Goal: Find specific page/section: Find specific page/section

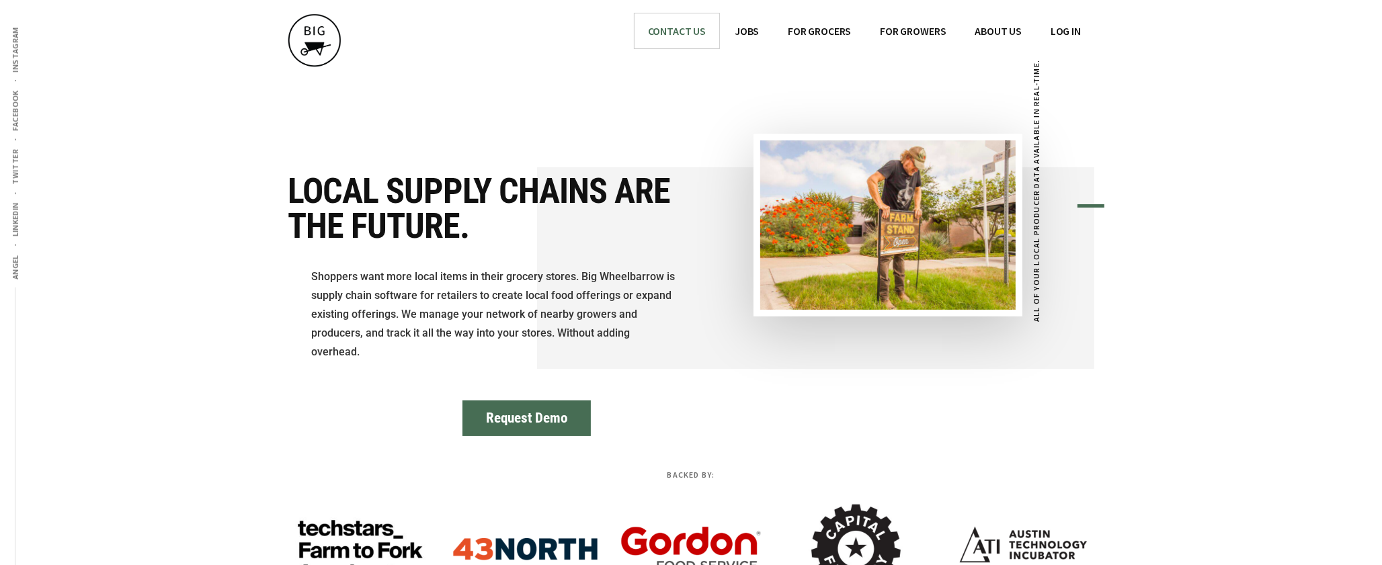
click at [665, 24] on span "CONTACT US" at bounding box center [677, 30] width 58 height 13
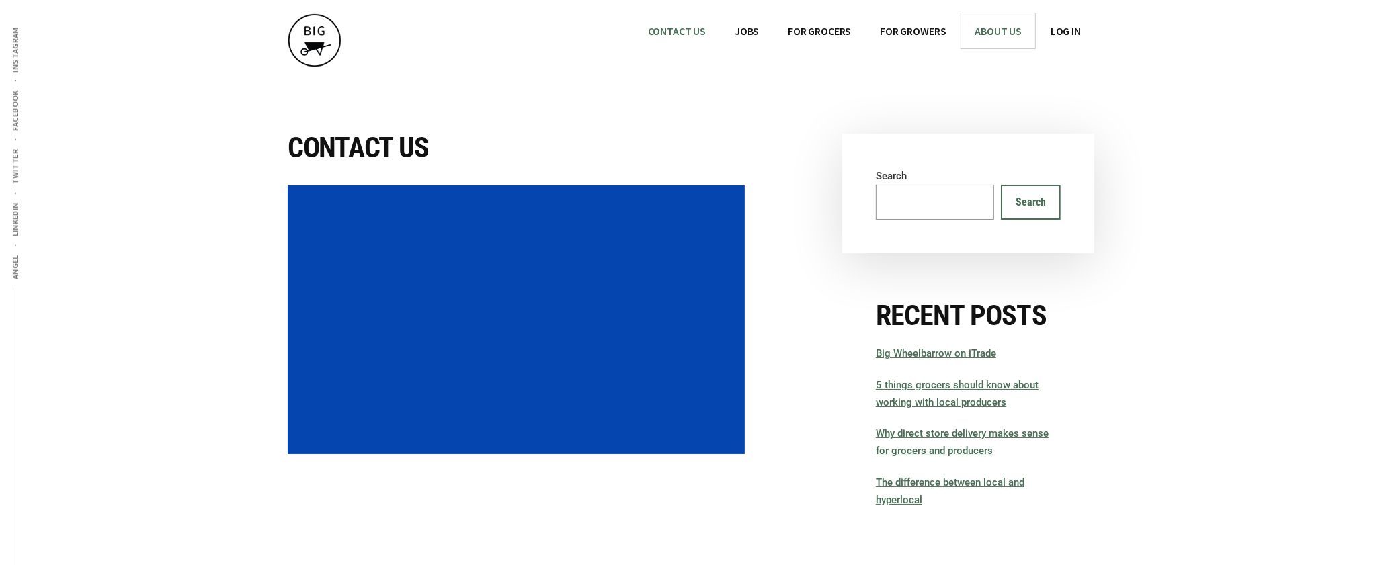
click at [984, 31] on span "ABOUT US" at bounding box center [997, 30] width 47 height 13
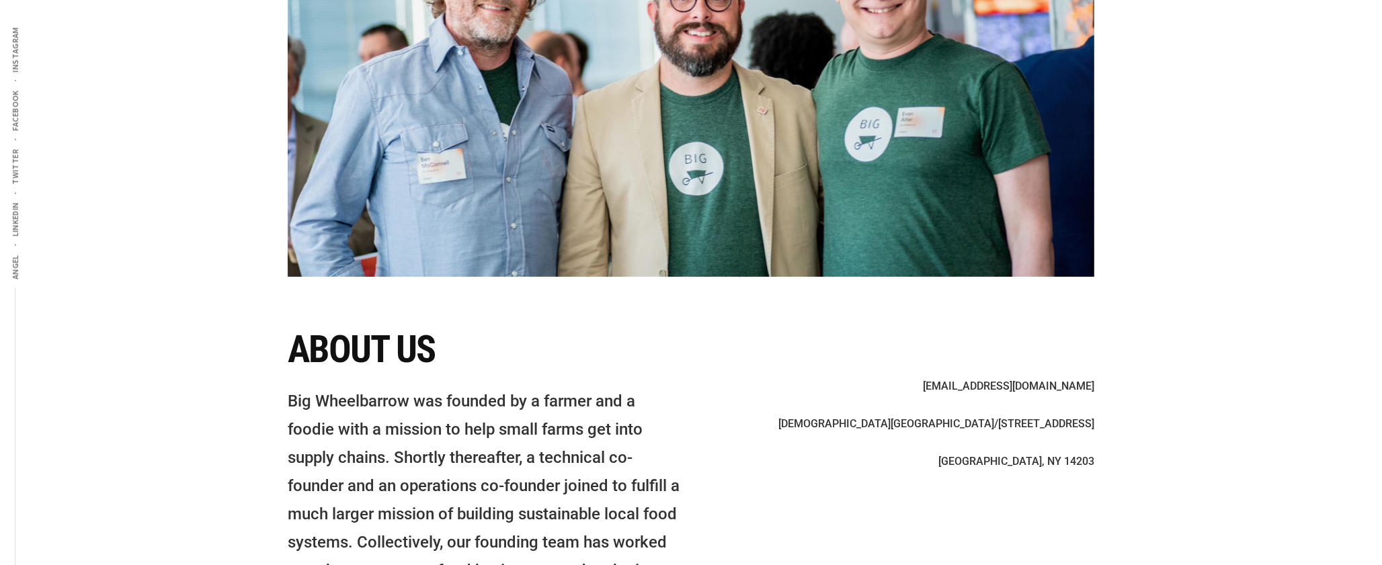
scroll to position [429, 0]
